Goal: Find specific page/section: Find specific page/section

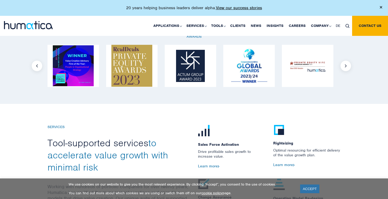
scroll to position [472, 0]
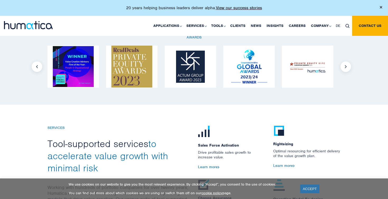
click at [347, 68] on button "Next" at bounding box center [345, 66] width 11 height 11
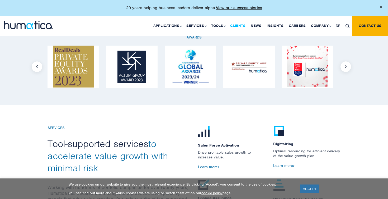
click at [245, 29] on link "Clients" at bounding box center [237, 26] width 21 height 20
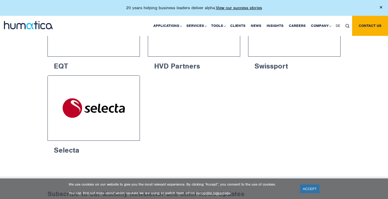
scroll to position [913, 0]
